Goal: Information Seeking & Learning: Learn about a topic

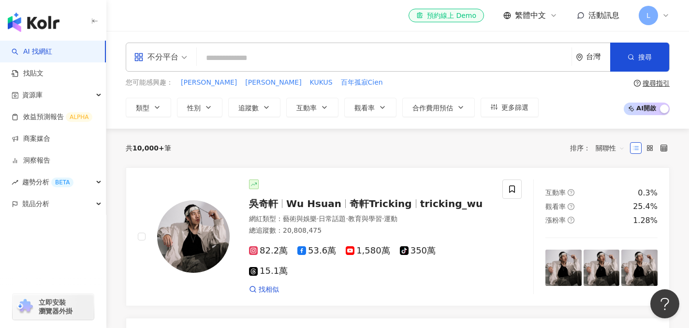
click at [648, 21] on span "L" at bounding box center [647, 15] width 19 height 19
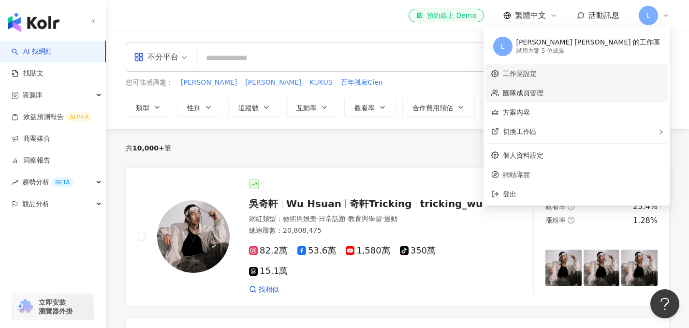
click at [543, 94] on link "團隊成員管理" at bounding box center [523, 93] width 41 height 8
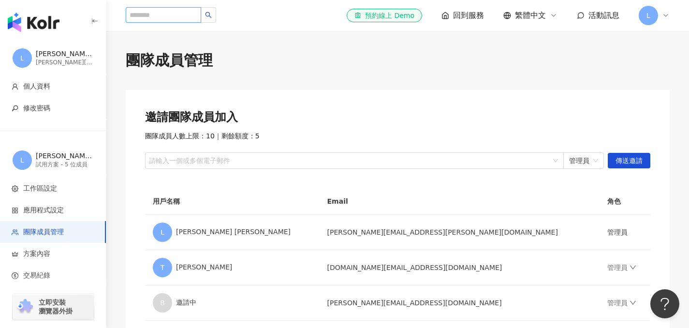
click at [177, 14] on input "search" at bounding box center [163, 14] width 75 height 15
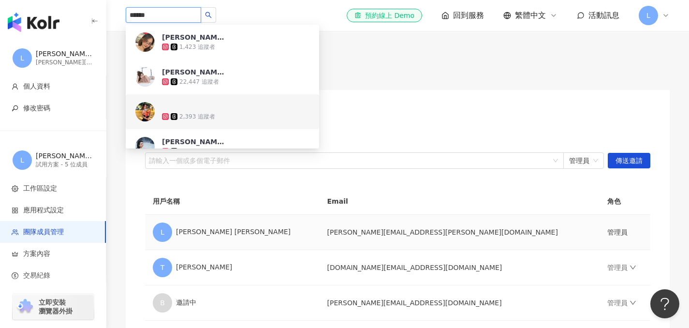
type input "******"
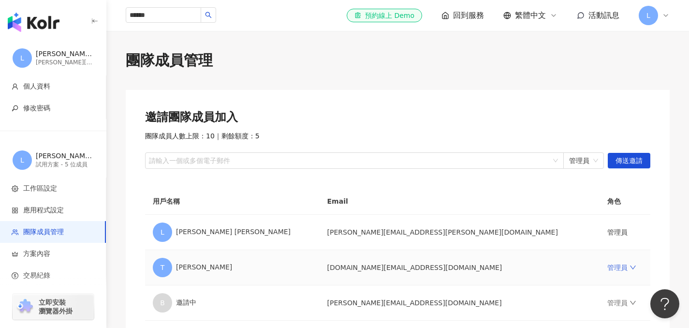
click at [599, 263] on td "管理員" at bounding box center [624, 267] width 51 height 35
click at [629, 267] on icon "down" at bounding box center [632, 267] width 7 height 7
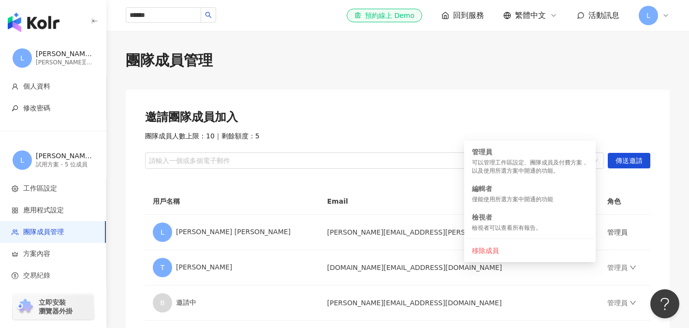
click at [359, 73] on div "團隊成員管理 邀請團隊成員加入 團隊成員人數上限：10 ｜ 剩餘額度：5 請輸入一個或多個電子郵件 管理員 傳送邀請 用戶名稱 Email 角色 L Leo …" at bounding box center [397, 230] width 582 height 360
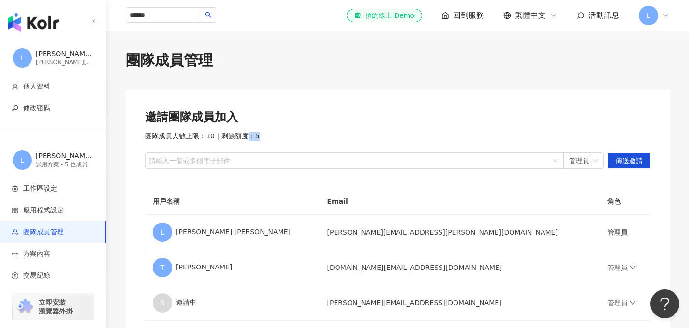
drag, startPoint x: 260, startPoint y: 136, endPoint x: 236, endPoint y: 135, distance: 24.2
click at [239, 135] on div "團隊成員人數上限：10 ｜ 剩餘額度：5" at bounding box center [397, 136] width 505 height 10
click at [233, 135] on span "團隊成員人數上限：10 ｜ 剩餘額度：5" at bounding box center [202, 136] width 115 height 10
drag, startPoint x: 222, startPoint y: 134, endPoint x: 271, endPoint y: 134, distance: 49.3
click at [271, 134] on div "團隊成員人數上限：10 ｜ 剩餘額度：5" at bounding box center [397, 136] width 505 height 10
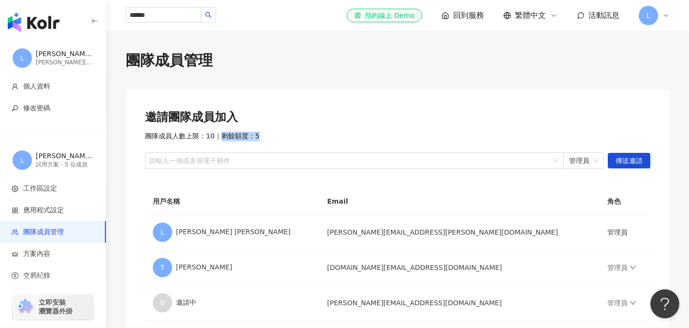
click at [261, 134] on div "團隊成員人數上限：10 ｜ 剩餘額度：5" at bounding box center [397, 136] width 505 height 10
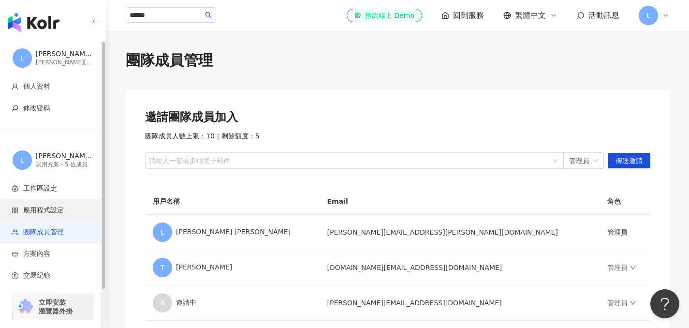
click at [52, 213] on span "應用程式設定" at bounding box center [43, 210] width 41 height 10
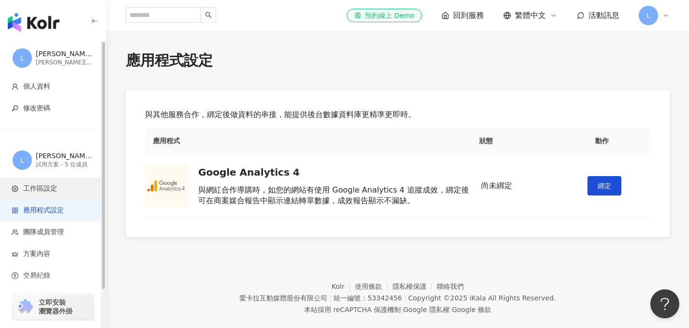
click at [67, 184] on span "工作區設定" at bounding box center [55, 189] width 86 height 10
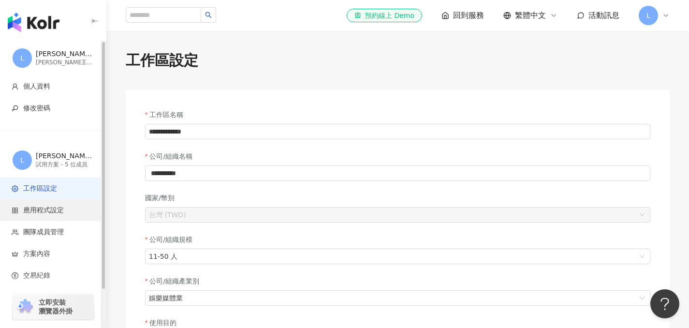
click at [64, 215] on li "應用程式設定" at bounding box center [53, 210] width 106 height 22
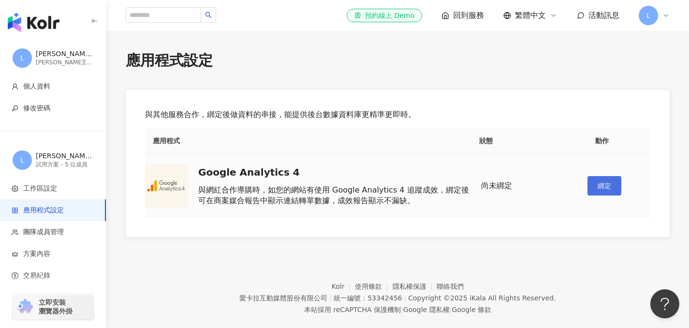
click at [601, 186] on span "綁定" at bounding box center [604, 186] width 14 height 8
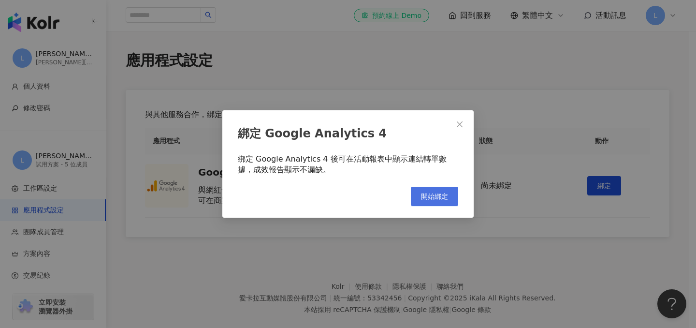
click at [444, 191] on button "開始綁定" at bounding box center [434, 196] width 47 height 19
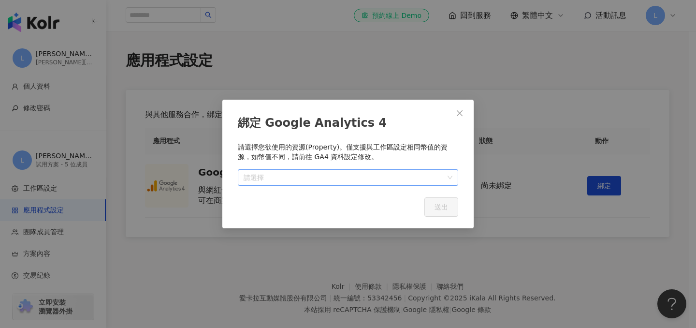
click at [414, 178] on input "search" at bounding box center [348, 177] width 209 height 15
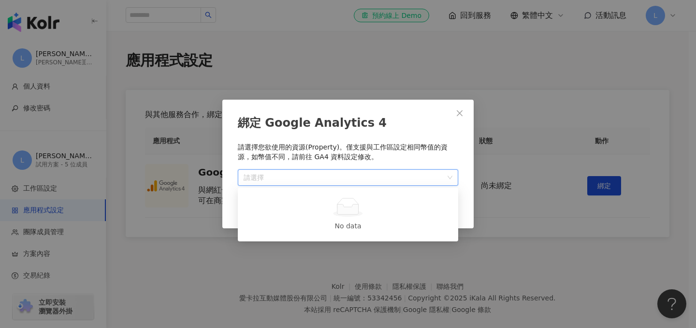
click at [391, 214] on div at bounding box center [347, 207] width 197 height 19
click at [424, 143] on p "請選擇您欲使用的資源(Property)。僅支援與工作區設定相同幣值的資源，如幣值不同，請前往 GA4 資料設定修改。" at bounding box center [348, 152] width 220 height 19
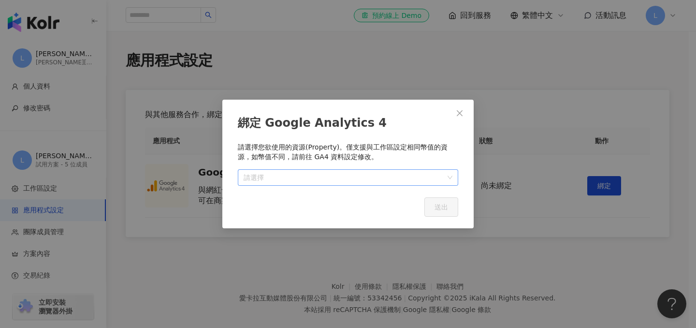
click at [449, 175] on input "search" at bounding box center [348, 177] width 209 height 15
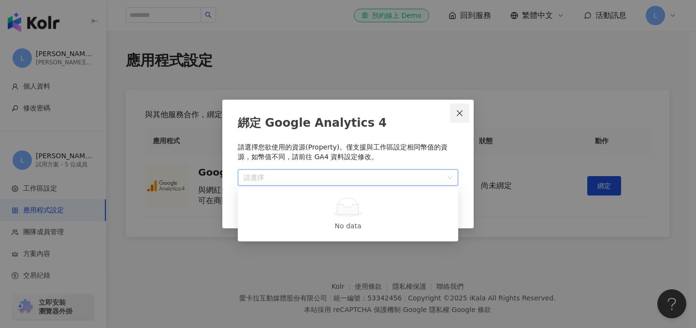
click at [457, 114] on icon "close" at bounding box center [460, 113] width 8 height 8
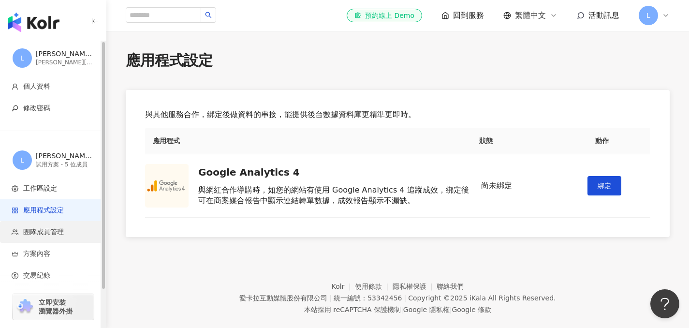
click at [76, 234] on span "團隊成員管理" at bounding box center [55, 232] width 86 height 10
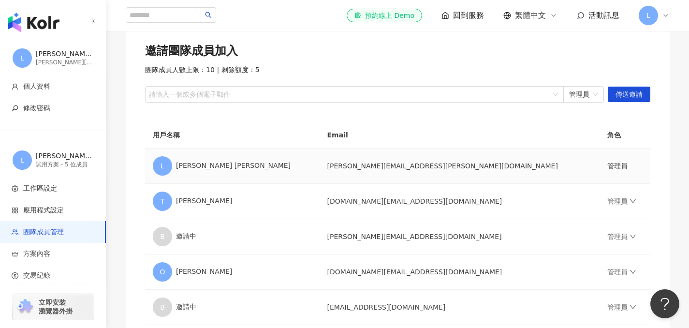
scroll to position [182, 0]
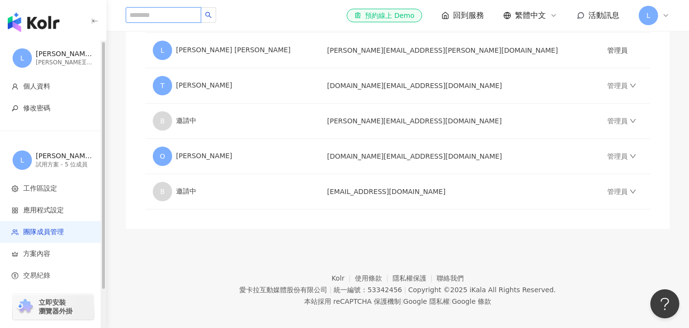
click at [180, 10] on input "search" at bounding box center [163, 14] width 75 height 15
click at [352, 86] on td "theresa.wang@root-horizon.com" at bounding box center [459, 85] width 280 height 35
click at [599, 89] on td "管理員" at bounding box center [624, 85] width 51 height 35
click at [74, 161] on div "試用方案 - 5 位成員" at bounding box center [65, 164] width 58 height 8
click at [65, 167] on div "試用方案 - 5 位成員" at bounding box center [65, 164] width 58 height 8
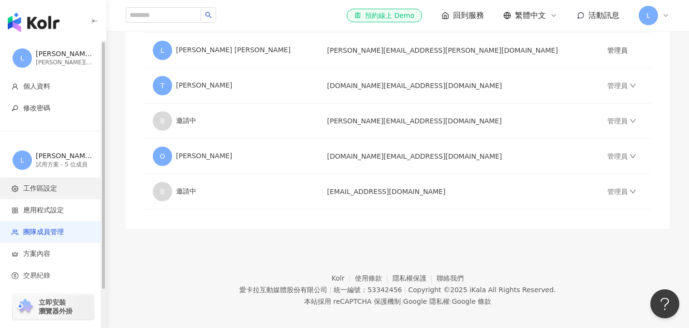
click at [48, 193] on li "工作區設定" at bounding box center [53, 188] width 106 height 22
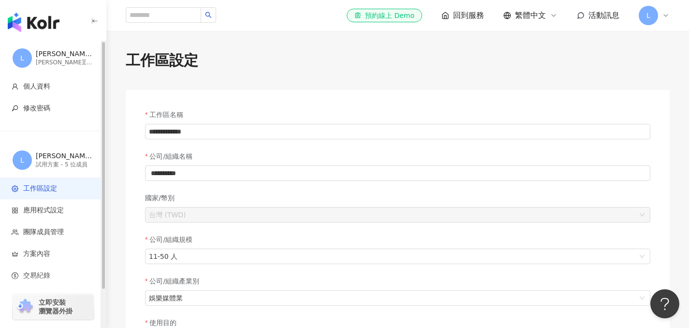
click at [59, 164] on div "試用方案 - 5 位成員" at bounding box center [65, 164] width 58 height 8
click at [45, 158] on div "[PERSON_NAME] [PERSON_NAME] 的工作區" at bounding box center [65, 156] width 58 height 10
click at [52, 214] on span "應用程式設定" at bounding box center [43, 210] width 41 height 10
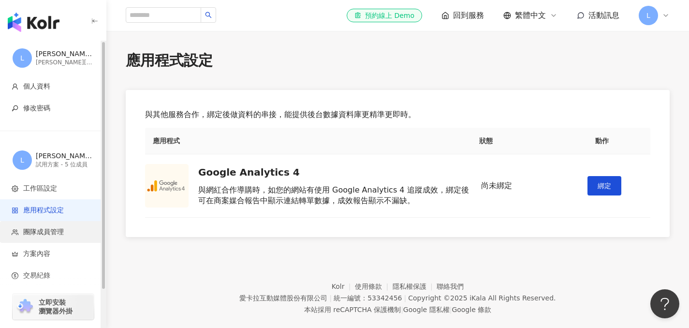
click at [52, 231] on span "團隊成員管理" at bounding box center [43, 232] width 41 height 10
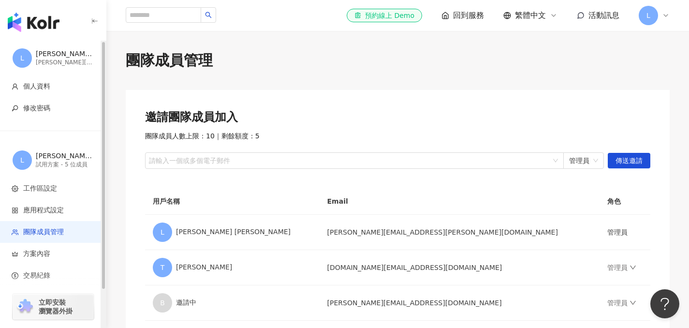
click at [53, 149] on div "L Leo Chen 的工作區 試用方案 - 5 位成員" at bounding box center [53, 160] width 106 height 35
click at [40, 255] on span "方案內容" at bounding box center [36, 254] width 27 height 10
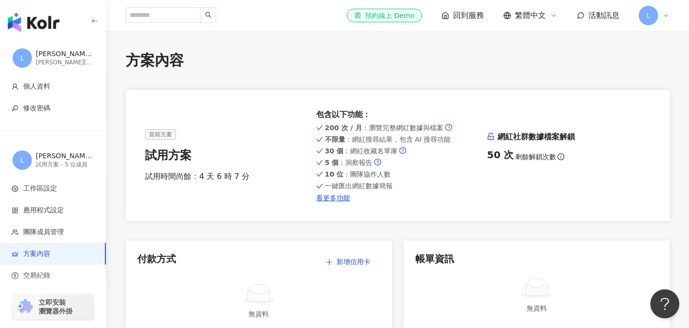
scroll to position [36, 0]
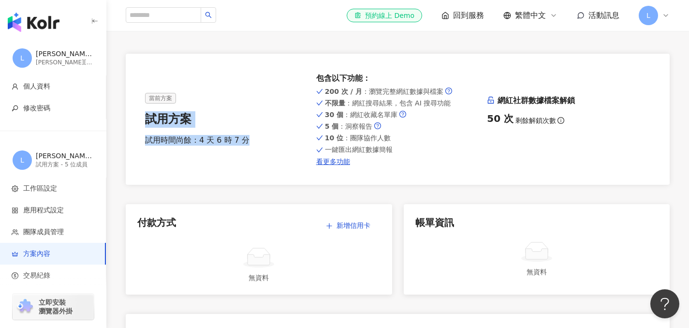
drag, startPoint x: 149, startPoint y: 121, endPoint x: 256, endPoint y: 149, distance: 110.3
click at [255, 149] on div "當前方案 試用方案 試用時間尚餘：4 天 6 時 7 分 包含以下功能 ： 200 次 / 月 ：瀏覽完整網紅數據與檔案 不限量 ：網紅搜尋結果，包含 AI …" at bounding box center [397, 119] width 505 height 92
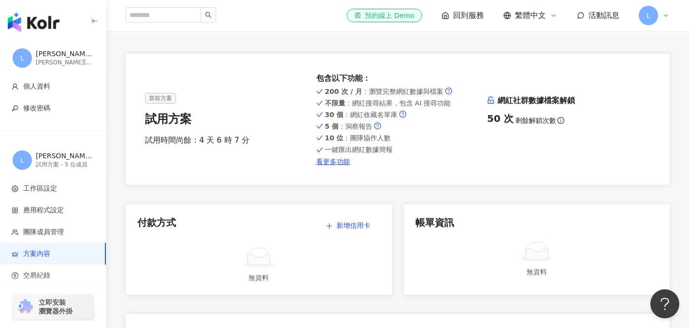
click at [292, 136] on div "試用時間尚餘：4 天 6 時 7 分" at bounding box center [226, 140] width 163 height 11
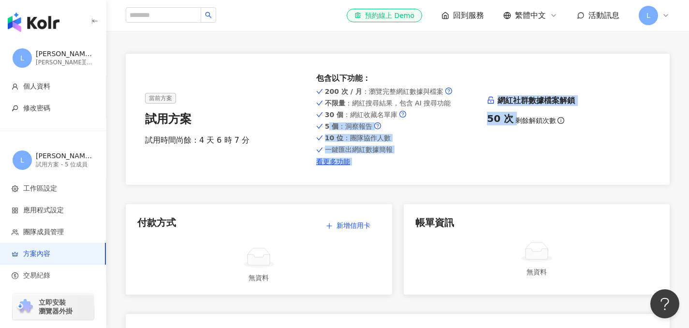
drag, startPoint x: 482, startPoint y: 115, endPoint x: 531, endPoint y: 115, distance: 49.3
click at [531, 115] on div "當前方案 試用方案 試用時間尚餘：4 天 6 時 7 分 包含以下功能 ： 200 次 / 月 ：瀏覽完整網紅數據與檔案 不限量 ：網紅搜尋結果，包含 AI …" at bounding box center [397, 119] width 505 height 92
click at [337, 166] on div "當前方案 試用方案 試用時間尚餘：4 天 6 時 7 分 包含以下功能 ： 200 次 / 月 ：瀏覽完整網紅數據與檔案 不限量 ：網紅搜尋結果，包含 AI …" at bounding box center [398, 119] width 544 height 131
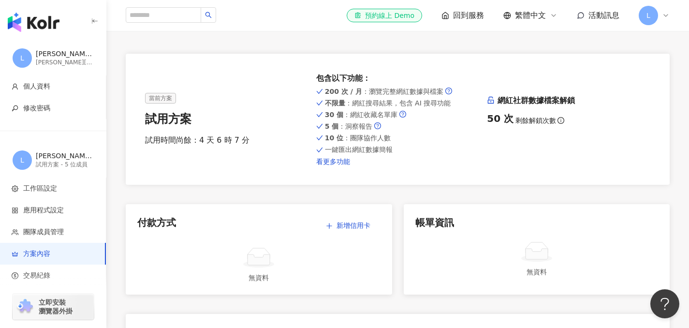
click at [337, 163] on link "看更多功能" at bounding box center [397, 162] width 163 height 8
click at [441, 139] on div "10 位 ：團隊協作人數" at bounding box center [397, 138] width 163 height 8
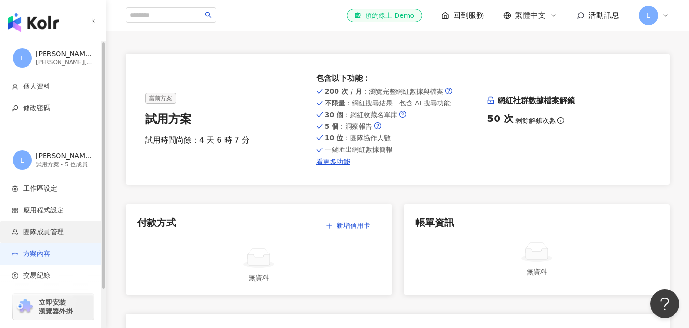
click at [66, 235] on span "團隊成員管理" at bounding box center [55, 232] width 86 height 10
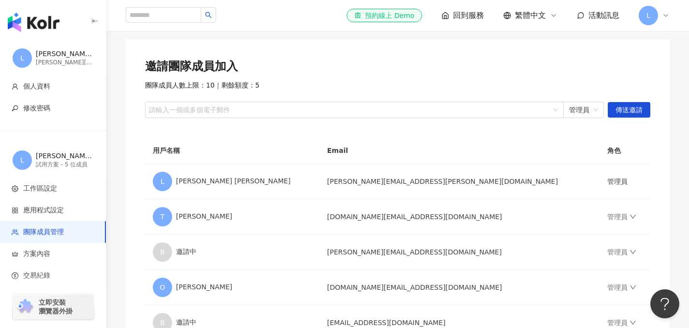
scroll to position [97, 0]
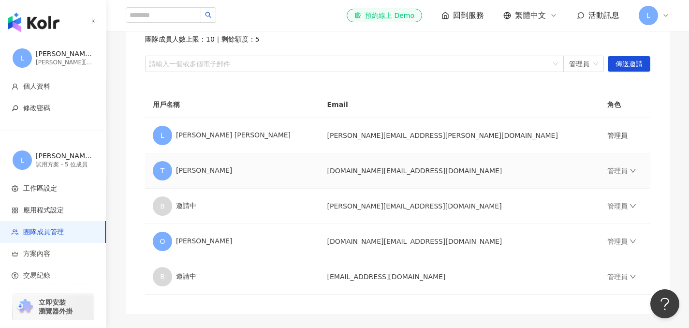
click at [599, 177] on td "管理員" at bounding box center [624, 170] width 51 height 35
click at [607, 168] on link "管理員" at bounding box center [621, 171] width 29 height 8
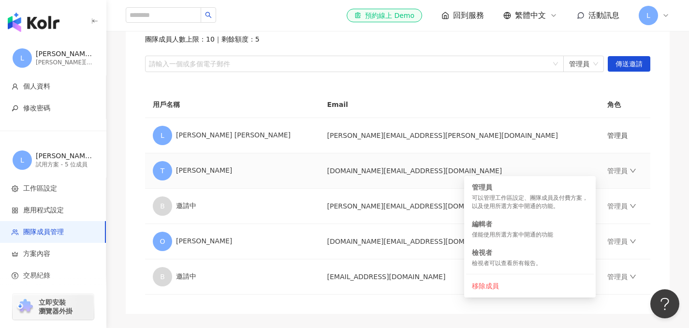
click at [636, 166] on td "管理員" at bounding box center [624, 170] width 51 height 35
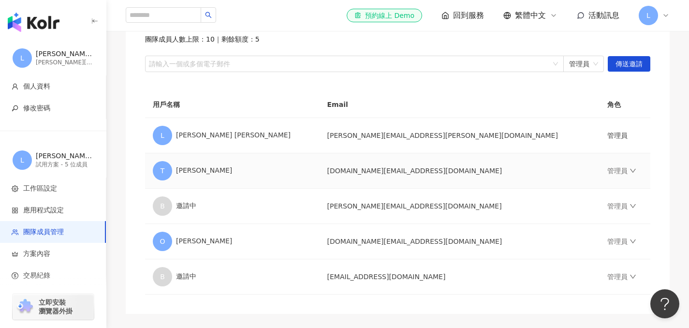
click at [599, 177] on td "管理員" at bounding box center [624, 170] width 51 height 35
click at [607, 172] on link "管理員" at bounding box center [621, 171] width 29 height 8
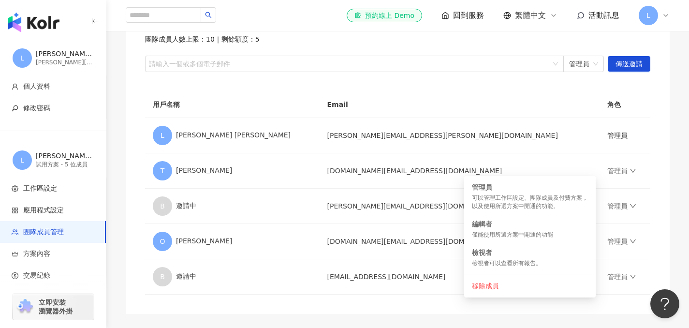
click at [670, 132] on div "團隊成員管理 邀請團隊成員加入 團隊成員人數上限：10 ｜ 剩餘額度：5 請輸入一個或多個電子郵件 管理員 傳送邀請 用戶名稱 Email 角色 L Leo …" at bounding box center [397, 134] width 582 height 360
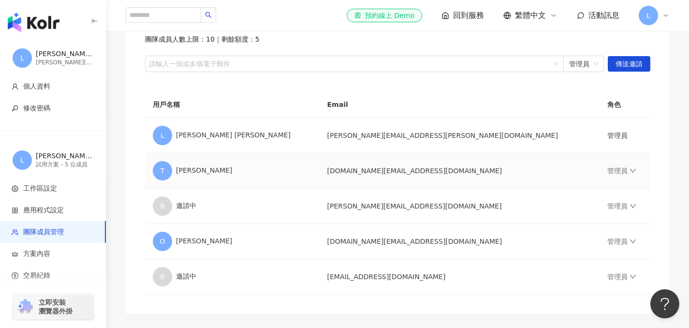
click at [164, 171] on span "T" at bounding box center [162, 170] width 4 height 11
click at [436, 65] on div at bounding box center [349, 63] width 404 height 7
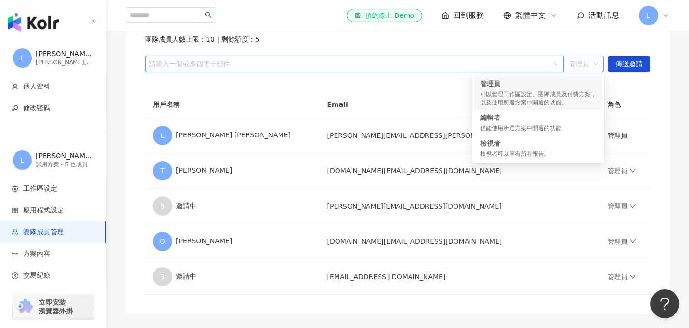
click at [576, 66] on span "管理員" at bounding box center [583, 63] width 29 height 15
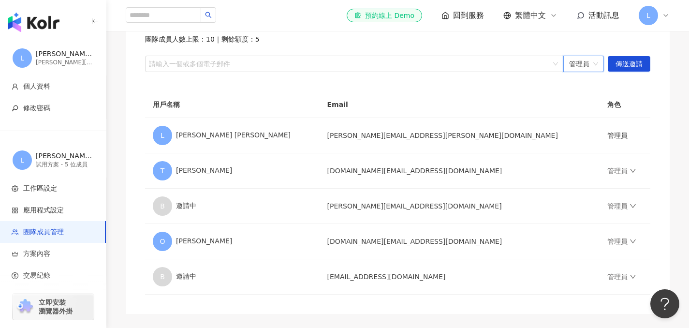
click at [577, 64] on span "管理員" at bounding box center [583, 63] width 29 height 15
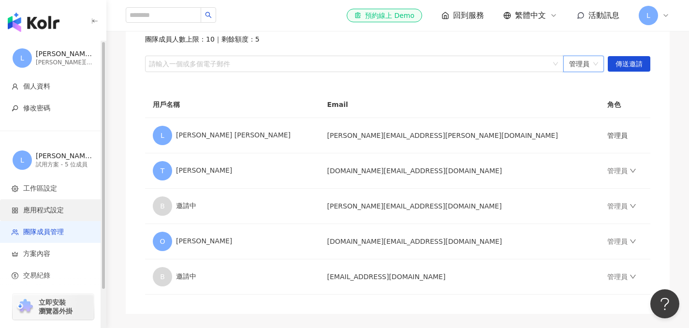
click at [52, 219] on li "應用程式設定" at bounding box center [53, 210] width 106 height 22
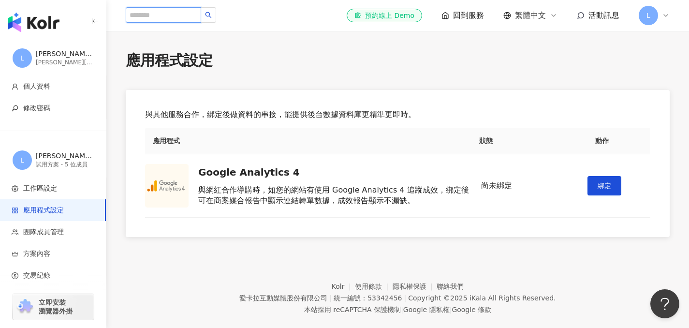
click at [155, 15] on input "search" at bounding box center [163, 14] width 75 height 15
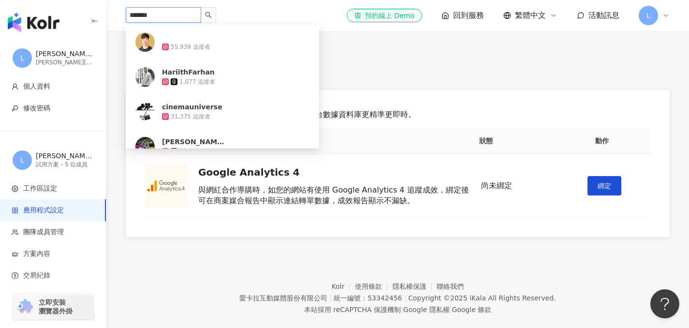
type input "********"
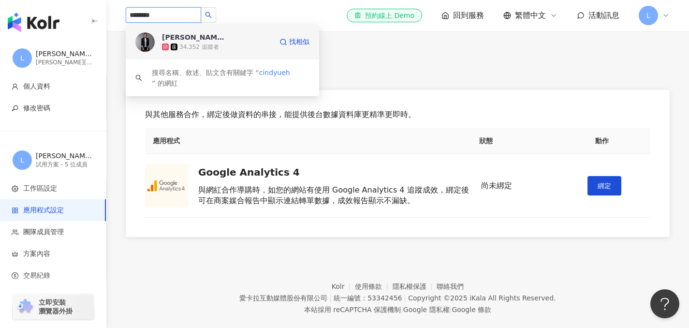
click at [188, 39] on div "[PERSON_NAME]" at bounding box center [193, 37] width 63 height 10
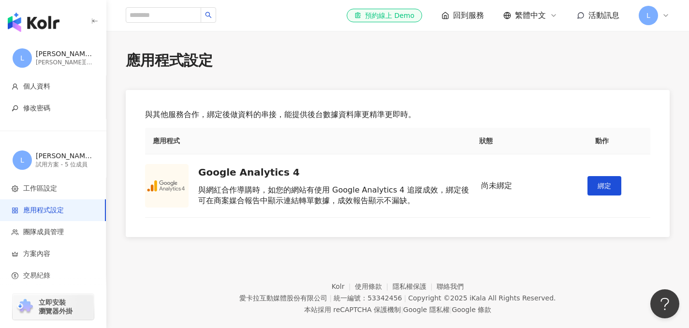
click at [447, 55] on div "應用程式設定" at bounding box center [398, 60] width 544 height 20
click at [652, 19] on span "L" at bounding box center [647, 15] width 19 height 19
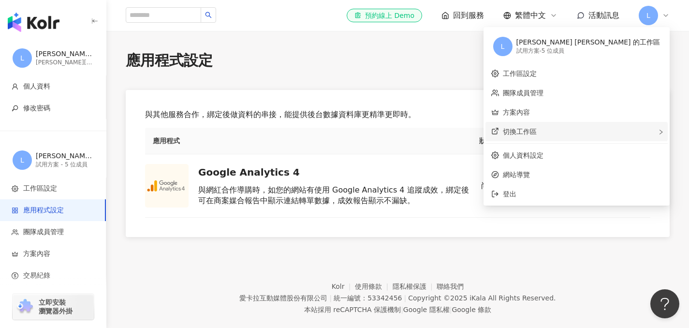
click at [536, 134] on span "切換工作區" at bounding box center [520, 132] width 34 height 8
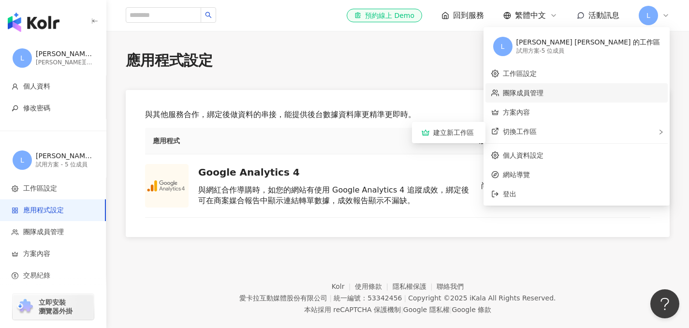
click at [543, 90] on link "團隊成員管理" at bounding box center [523, 93] width 41 height 8
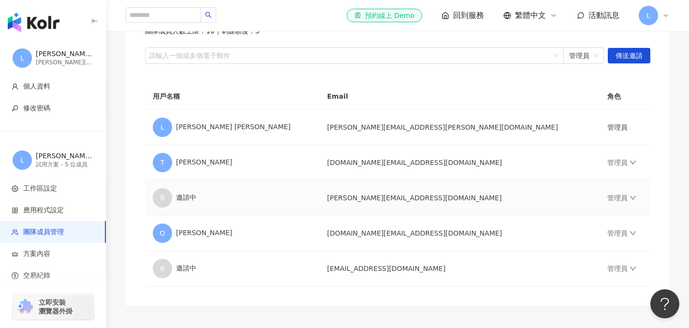
scroll to position [120, 0]
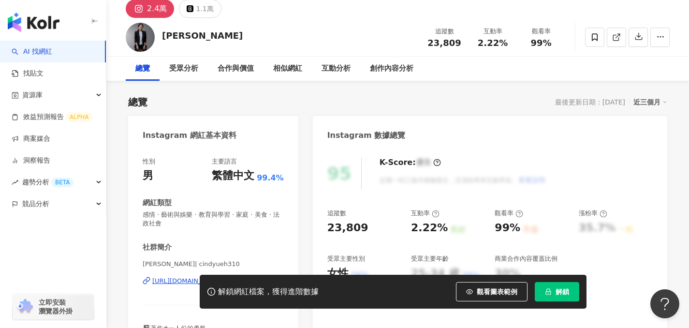
scroll to position [70, 0]
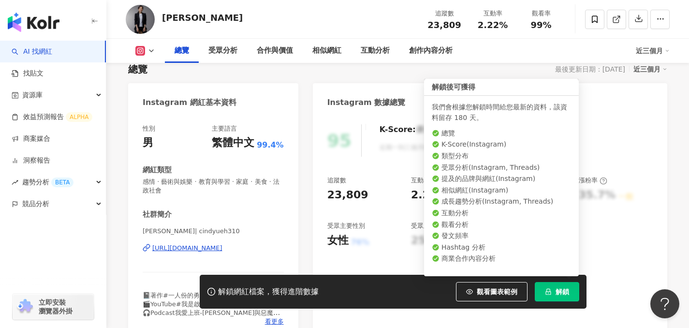
click at [551, 292] on button "解鎖" at bounding box center [556, 291] width 44 height 19
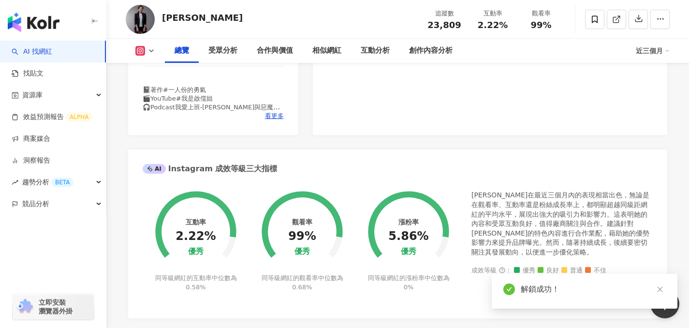
scroll to position [282, 0]
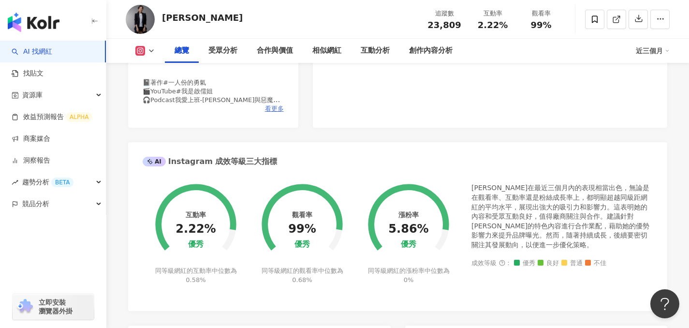
click at [267, 112] on span "看更多" at bounding box center [274, 108] width 19 height 9
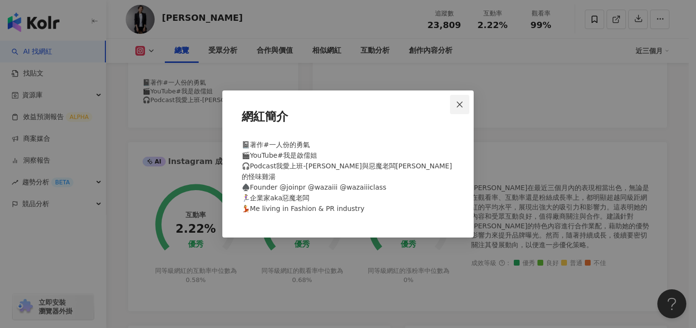
click at [461, 107] on icon "close" at bounding box center [460, 105] width 8 height 8
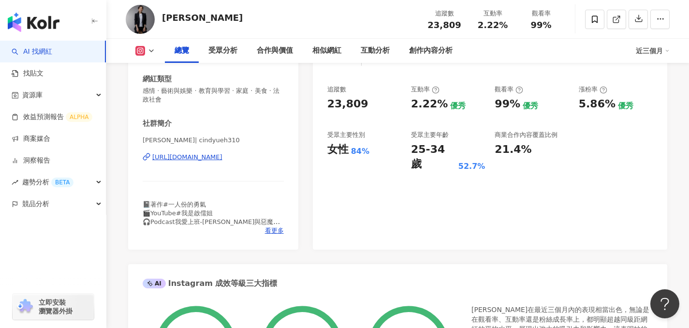
scroll to position [50, 0]
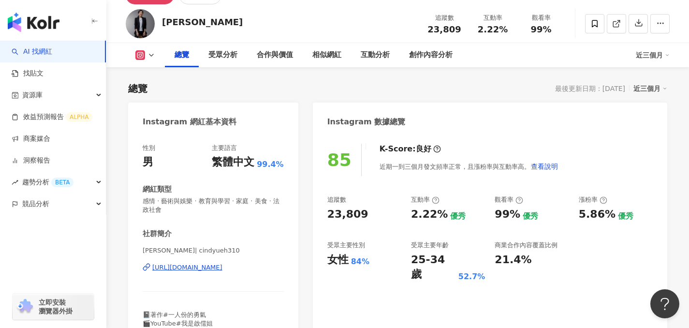
click at [190, 49] on div "總覽" at bounding box center [182, 55] width 34 height 24
click at [211, 51] on div "受眾分析" at bounding box center [222, 55] width 29 height 12
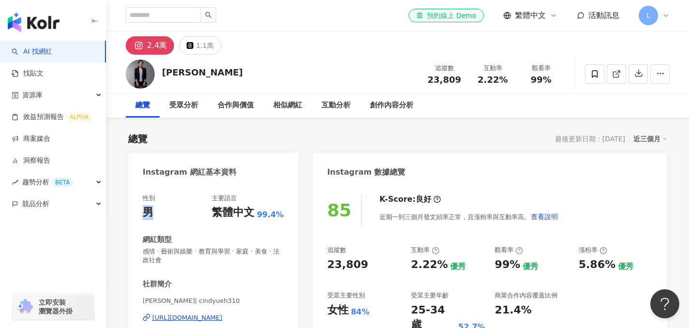
drag, startPoint x: 149, startPoint y: 210, endPoint x: 142, endPoint y: 207, distance: 7.6
click at [143, 207] on div "男" at bounding box center [148, 212] width 11 height 15
click at [259, 174] on div "Instagram 網紅基本資料" at bounding box center [213, 168] width 170 height 31
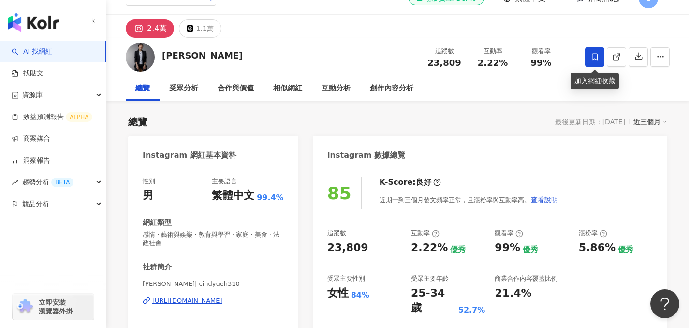
click at [596, 53] on icon at bounding box center [594, 57] width 9 height 9
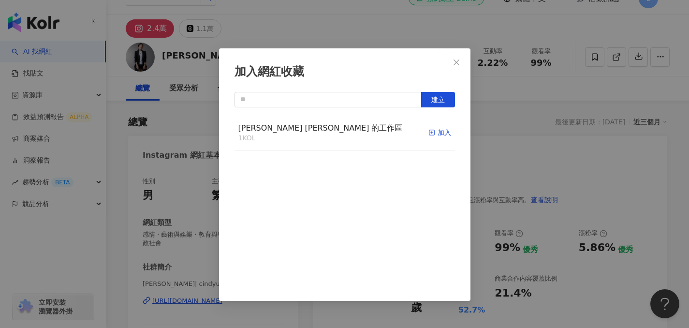
click at [428, 134] on icon "button" at bounding box center [431, 132] width 7 height 7
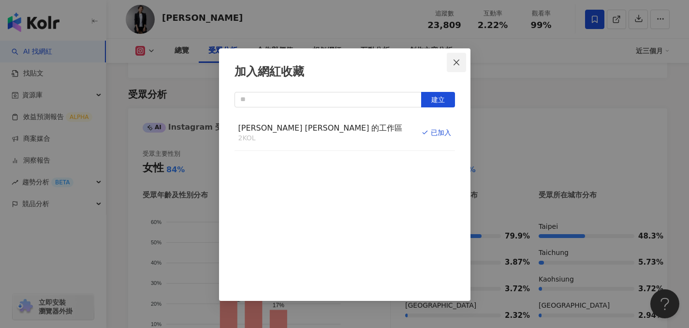
click at [459, 63] on icon "close" at bounding box center [456, 62] width 8 height 8
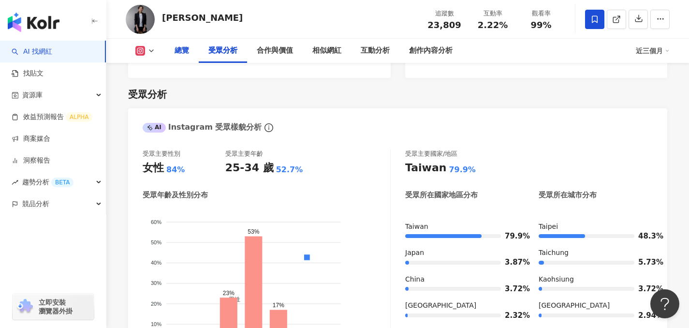
click at [176, 50] on div "總覽" at bounding box center [181, 51] width 14 height 12
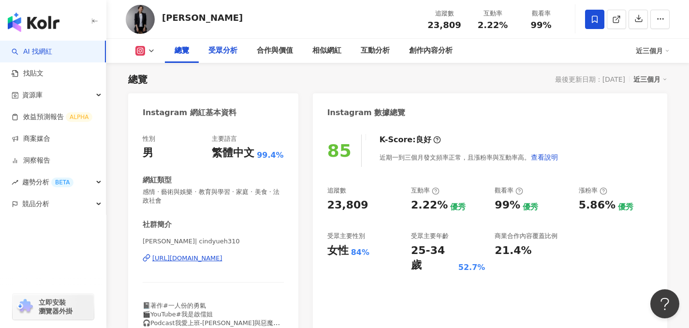
click at [223, 50] on div "受眾分析" at bounding box center [222, 51] width 29 height 12
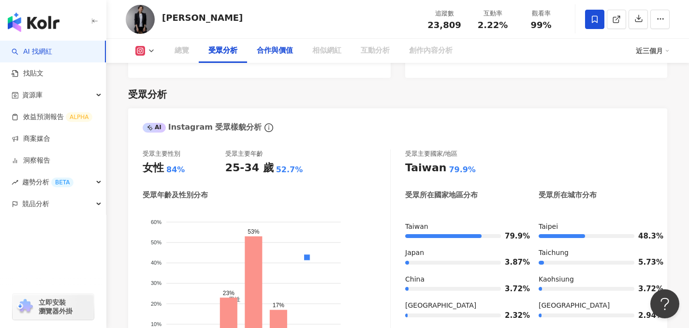
click at [270, 51] on div "合作與價值" at bounding box center [275, 51] width 36 height 12
click at [268, 48] on div "合作與價值" at bounding box center [275, 51] width 36 height 12
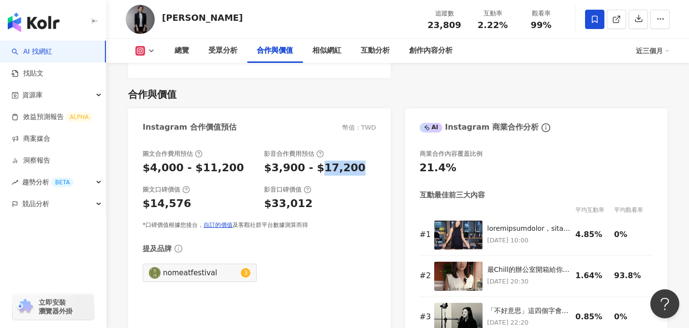
drag, startPoint x: 315, startPoint y: 150, endPoint x: 348, endPoint y: 150, distance: 33.3
click at [348, 160] on div "$3,900 - $17,200" at bounding box center [320, 167] width 112 height 15
click at [181, 57] on div "總覽" at bounding box center [182, 51] width 34 height 24
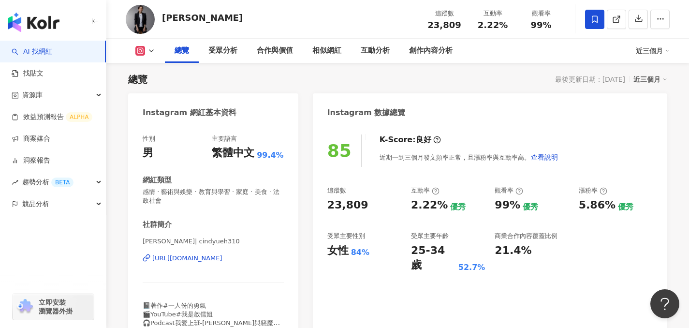
click at [145, 53] on button at bounding box center [145, 51] width 39 height 10
click at [204, 44] on div "受眾分析" at bounding box center [223, 51] width 48 height 24
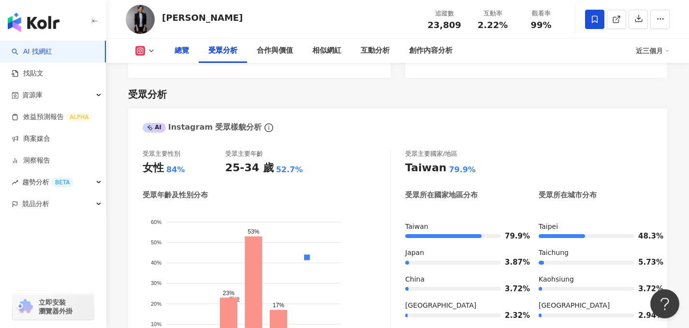
click at [173, 48] on div "總覽" at bounding box center [182, 51] width 34 height 24
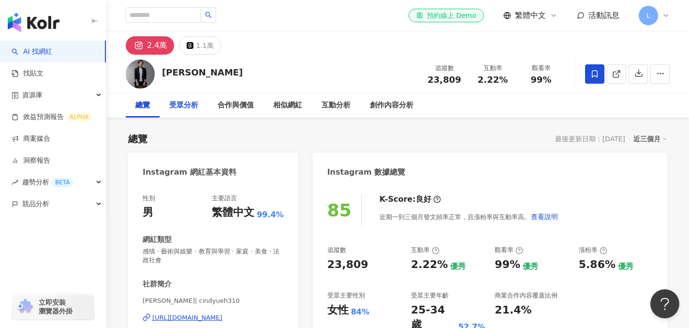
click at [182, 105] on div "受眾分析" at bounding box center [183, 106] width 29 height 12
